Goal: Task Accomplishment & Management: Manage account settings

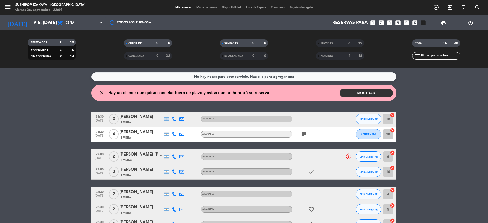
click at [367, 91] on button "MOSTRAR" at bounding box center [365, 93] width 53 height 9
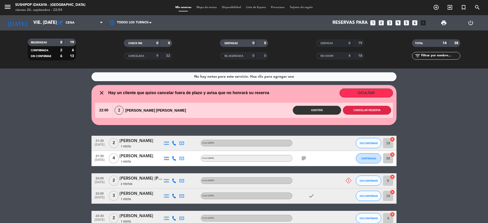
click at [365, 108] on button "Cancelar reserva" at bounding box center [367, 110] width 48 height 9
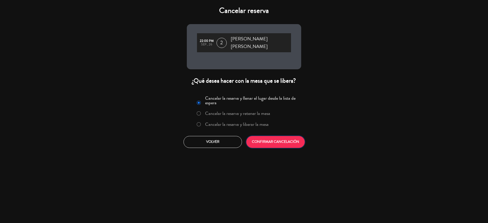
click at [259, 139] on button "CONFIRMAR CANCELACIÓN" at bounding box center [275, 142] width 58 height 12
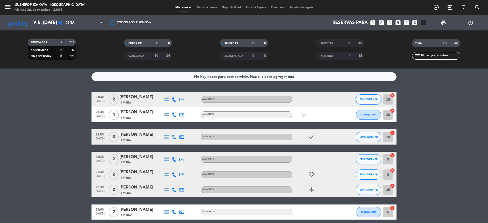
click at [373, 98] on button "SIN CONFIRMAR" at bounding box center [368, 100] width 25 height 10
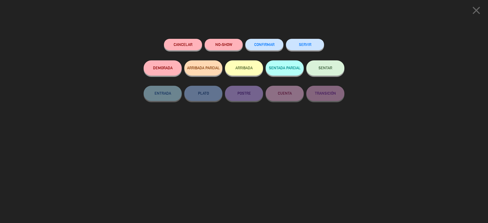
click at [219, 49] on button "NO-SHOW" at bounding box center [224, 44] width 38 height 11
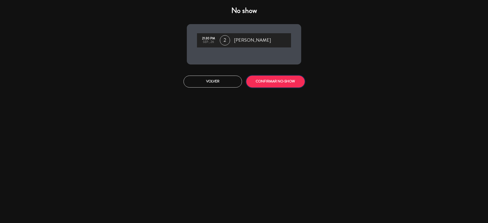
click at [286, 79] on button "CONFIRMAR NO-SHOW" at bounding box center [275, 82] width 58 height 12
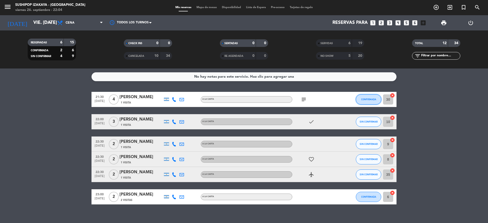
click at [367, 95] on button "CONFIRMADA" at bounding box center [368, 100] width 25 height 10
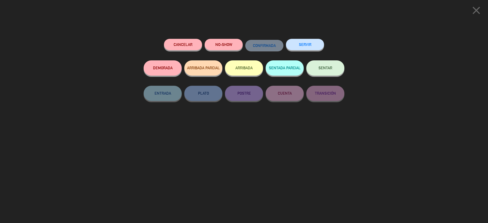
click at [221, 41] on button "NO-SHOW" at bounding box center [224, 44] width 38 height 11
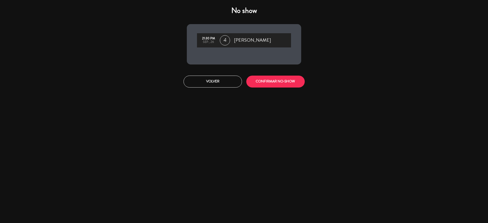
click at [283, 76] on div "Volver CONFIRMAR NO-SHOW" at bounding box center [244, 81] width 122 height 19
click at [283, 77] on button "CONFIRMAR NO-SHOW" at bounding box center [275, 82] width 58 height 12
